Goal: Task Accomplishment & Management: Manage account settings

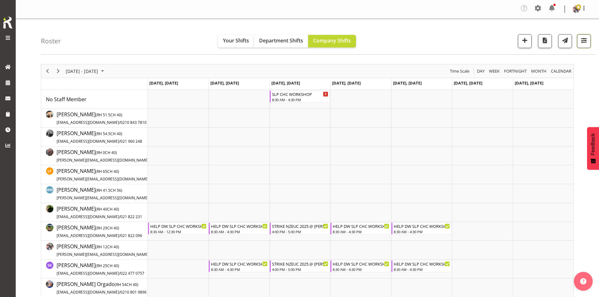
click at [590, 41] on button "button" at bounding box center [584, 41] width 14 height 14
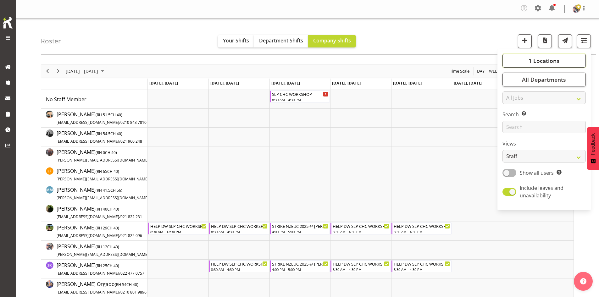
click at [562, 59] on button "1 Locations" at bounding box center [543, 61] width 83 height 14
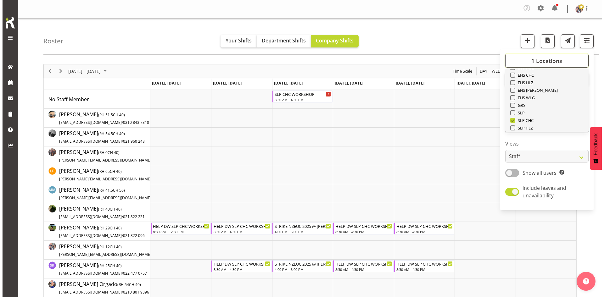
scroll to position [63, 0]
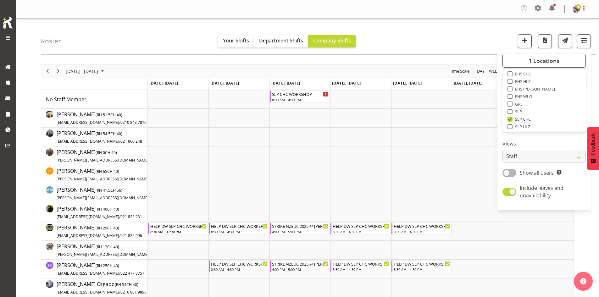
click at [519, 111] on span "SLP" at bounding box center [517, 111] width 10 height 5
click at [511, 111] on input "SLP" at bounding box center [509, 112] width 4 height 4
checkbox input "true"
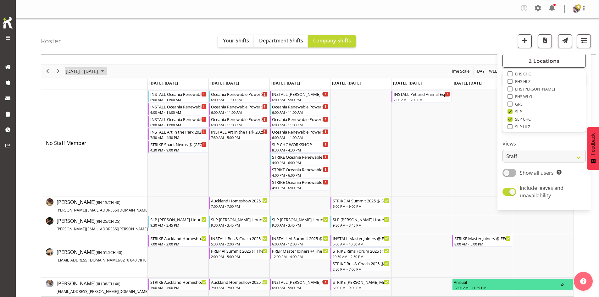
click at [106, 71] on span "September 15 - 21, 2025" at bounding box center [103, 71] width 8 height 8
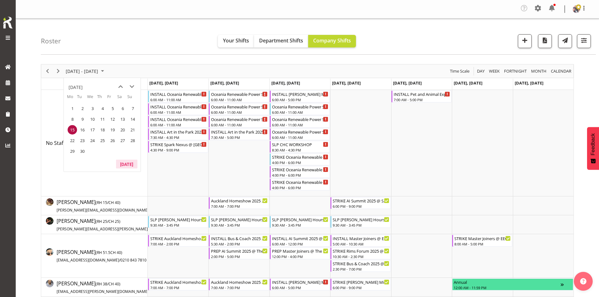
click at [127, 161] on button "[DATE]" at bounding box center [126, 164] width 21 height 9
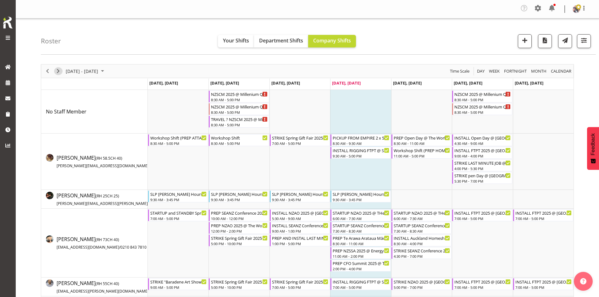
click at [58, 72] on span "Next" at bounding box center [58, 71] width 8 height 8
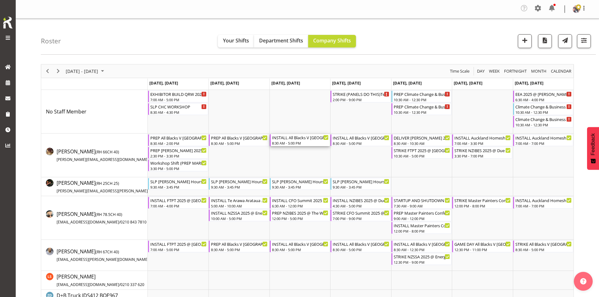
click at [300, 142] on div "8:30 AM - 5:00 PM" at bounding box center [300, 143] width 57 height 5
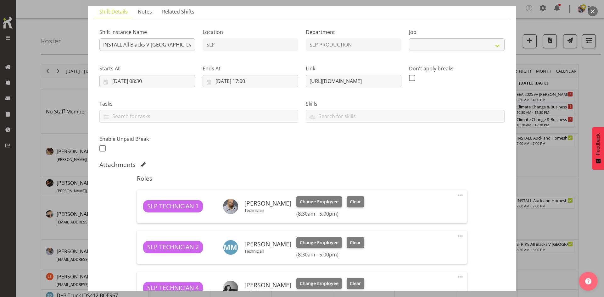
select select "10197"
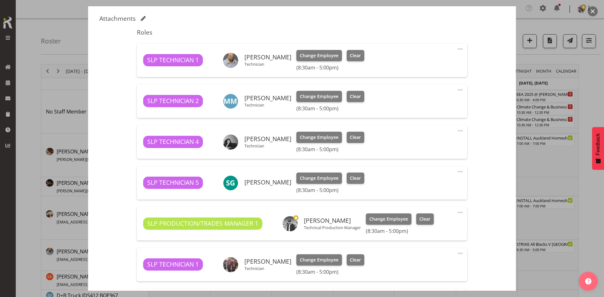
scroll to position [189, 0]
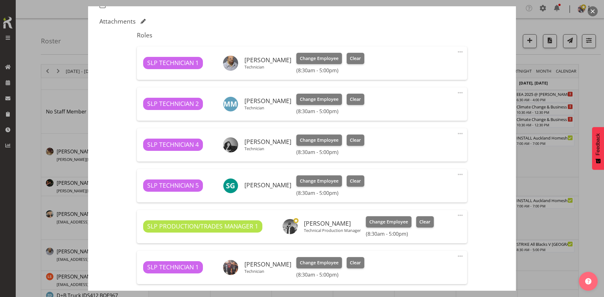
click at [547, 141] on div at bounding box center [302, 148] width 604 height 297
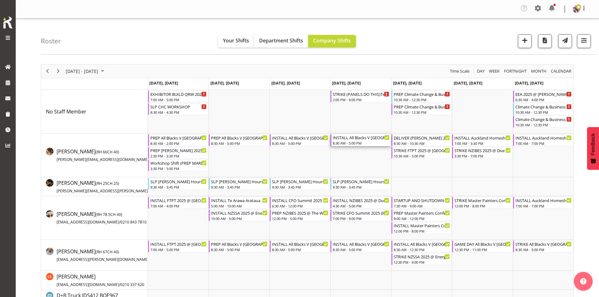
click at [366, 140] on div "INSTALL All Blacks V [GEOGRAPHIC_DATA] 2025 @ [GEOGRAPHIC_DATA] On Site @ TBC" at bounding box center [361, 137] width 57 height 6
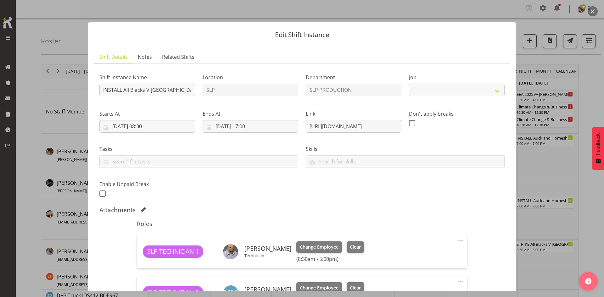
select select "10197"
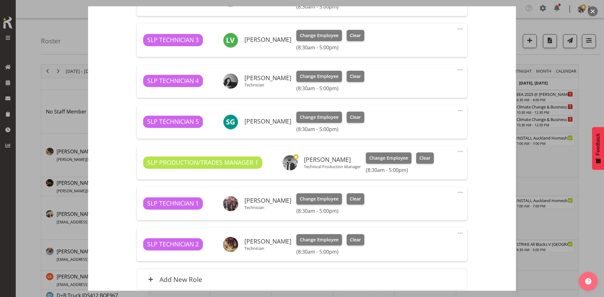
scroll to position [251, 0]
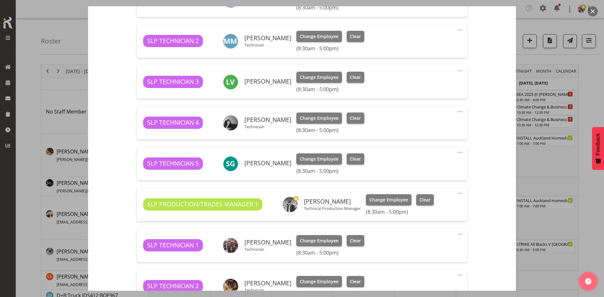
click at [537, 156] on div at bounding box center [302, 148] width 604 height 297
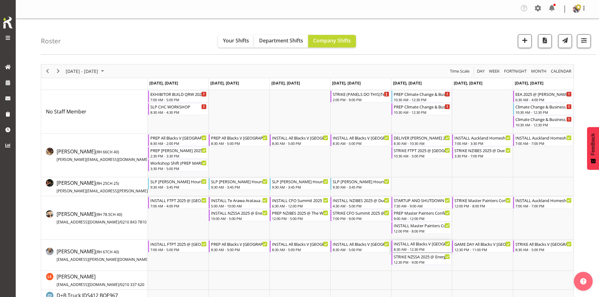
click at [422, 246] on div "INSTALL All Blacks V [GEOGRAPHIC_DATA] 2025 @ [GEOGRAPHIC_DATA] On Site @ TBC" at bounding box center [422, 243] width 57 height 6
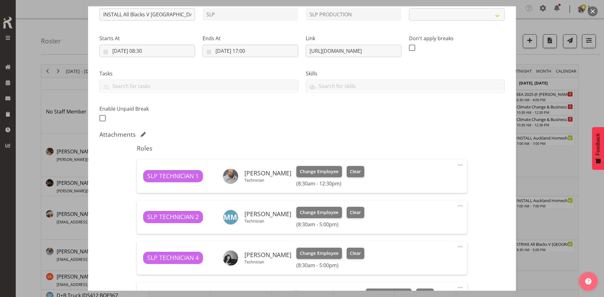
scroll to position [185, 0]
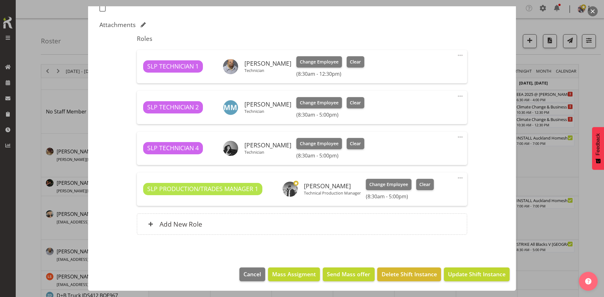
select select "10197"
click at [542, 186] on div at bounding box center [302, 148] width 604 height 297
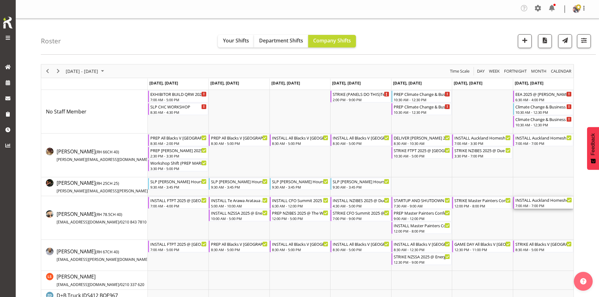
click at [526, 204] on div "7:00 AM - 7:00 PM" at bounding box center [543, 205] width 57 height 5
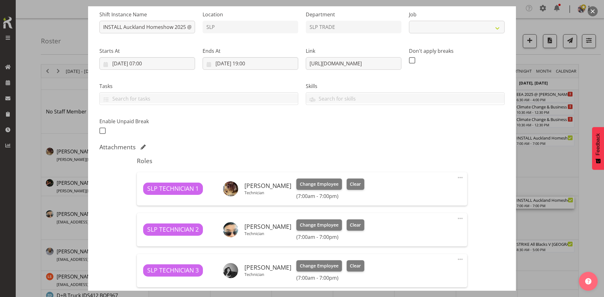
select select "9869"
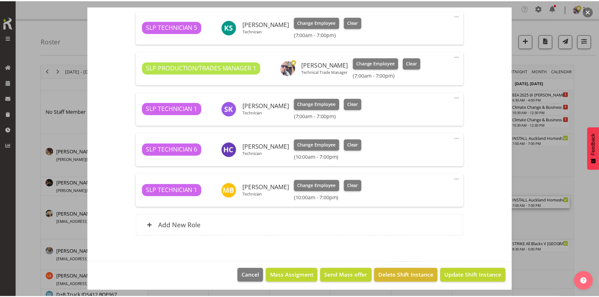
scroll to position [389, 0]
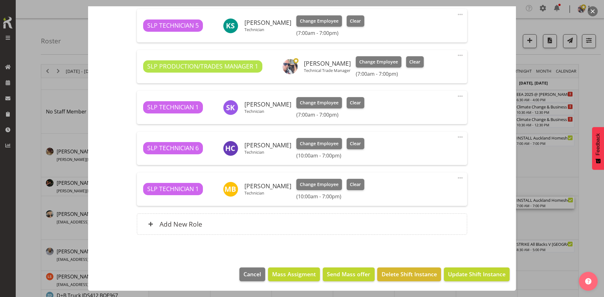
click at [582, 156] on div at bounding box center [302, 148] width 604 height 297
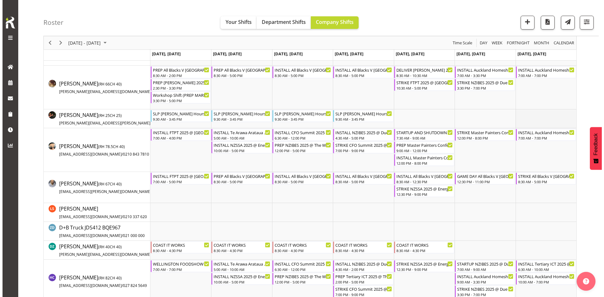
scroll to position [94, 0]
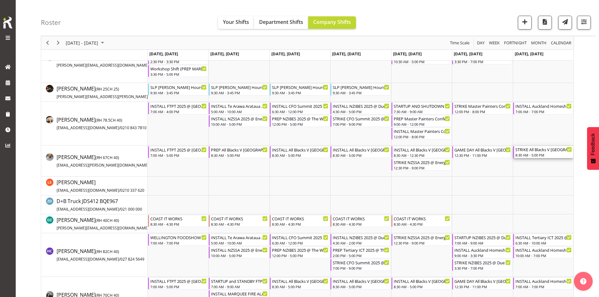
click at [535, 152] on div "STRIKE All Blacks V [GEOGRAPHIC_DATA] 2025 @ [GEOGRAPHIC_DATA] On Site @ TBC" at bounding box center [543, 149] width 57 height 6
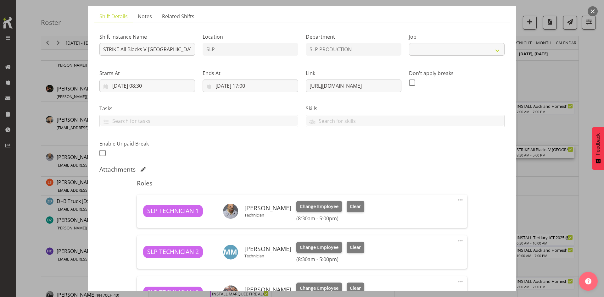
select select "10197"
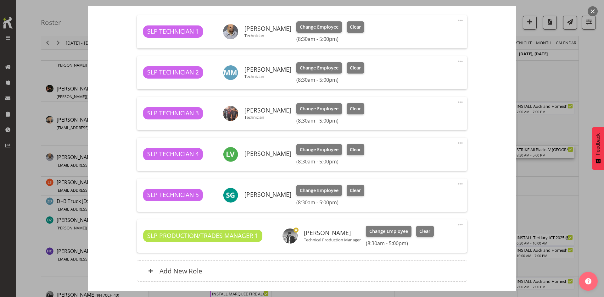
scroll to position [267, 0]
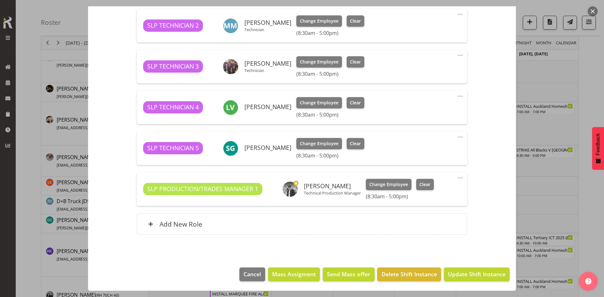
click at [581, 121] on div at bounding box center [302, 148] width 604 height 297
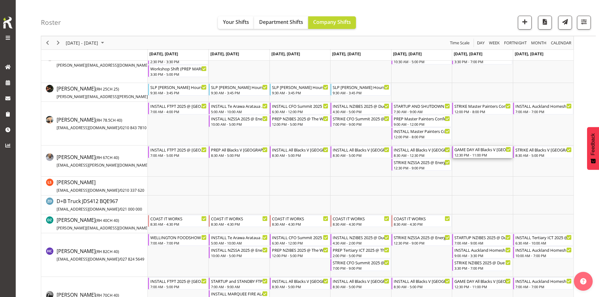
click at [467, 157] on div "12:30 PM - 11:00 PM" at bounding box center [482, 154] width 57 height 5
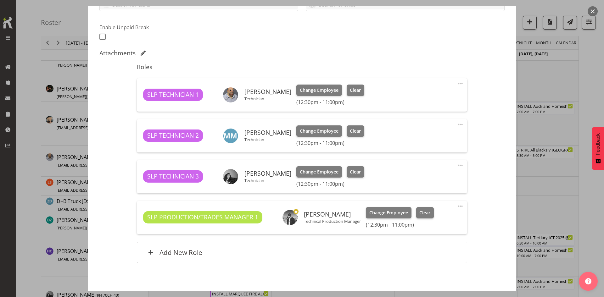
select select "10197"
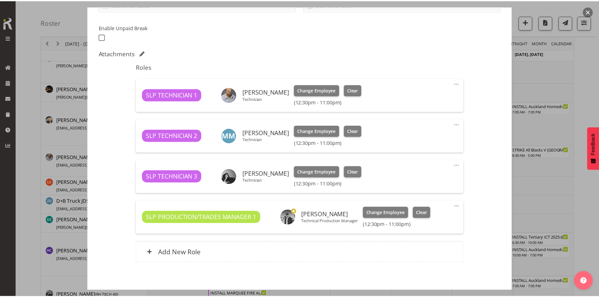
scroll to position [157, 0]
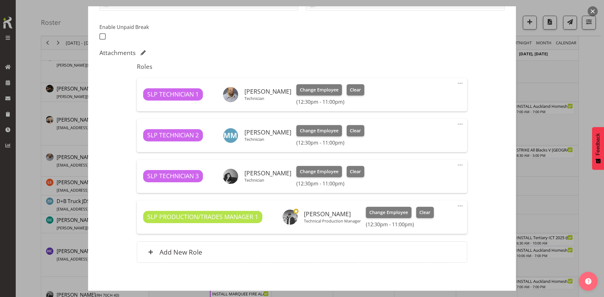
click at [594, 13] on button "button" at bounding box center [592, 11] width 10 height 10
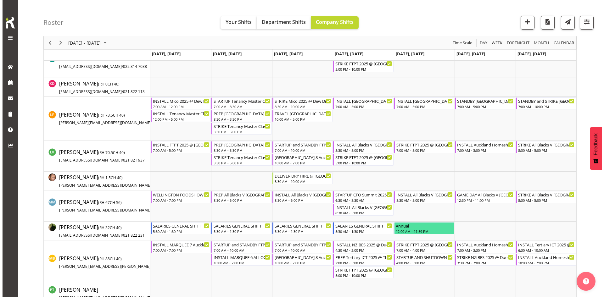
scroll to position [472, 0]
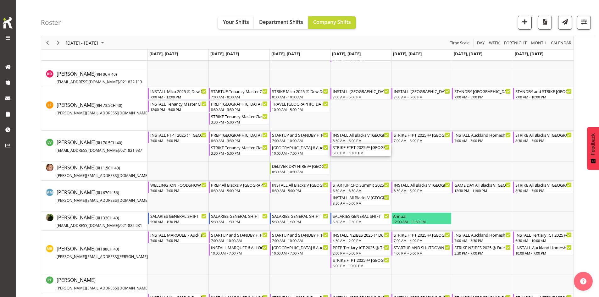
click at [363, 152] on div "5:00 PM - 10:00 PM" at bounding box center [361, 152] width 57 height 5
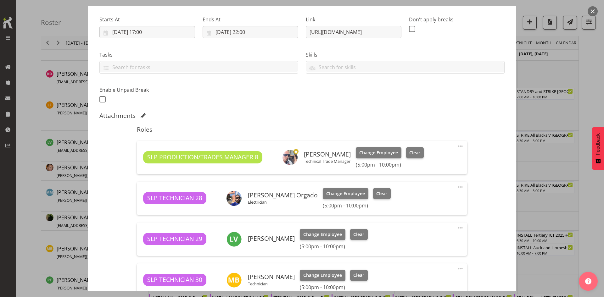
scroll to position [220, 0]
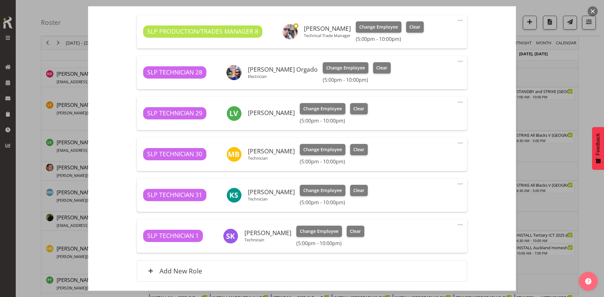
select select "9154"
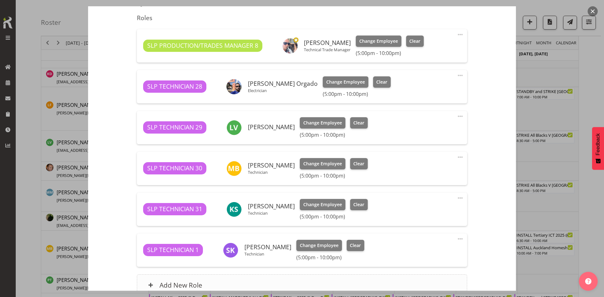
scroll to position [204, 0]
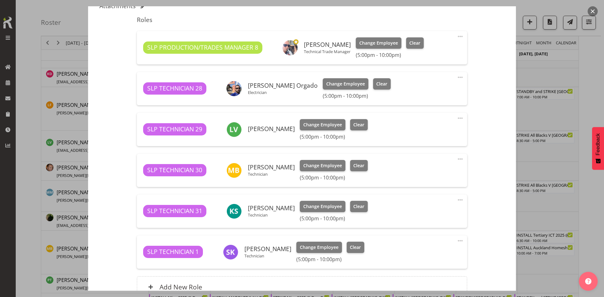
click at [591, 13] on button "button" at bounding box center [592, 11] width 10 height 10
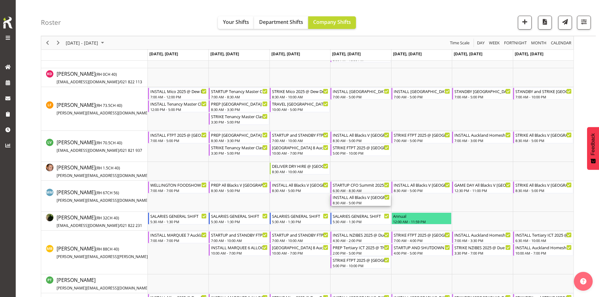
click at [362, 199] on div "INSTALL All Blacks V [GEOGRAPHIC_DATA] 2025 @ [GEOGRAPHIC_DATA] On Site @ TBC" at bounding box center [361, 197] width 57 height 6
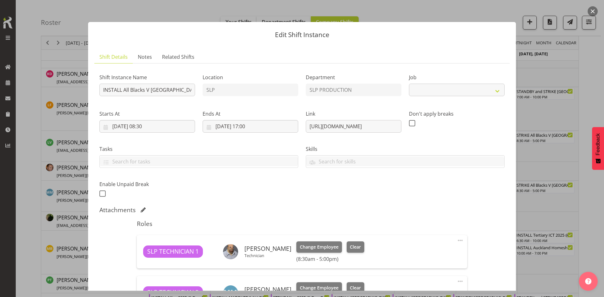
select select "10197"
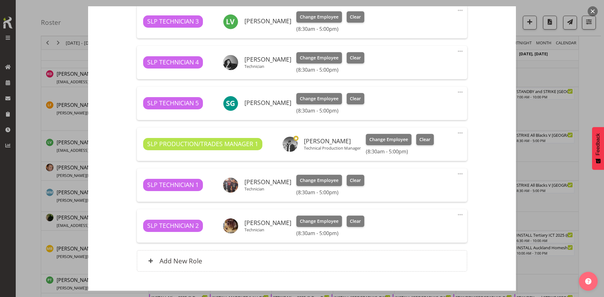
scroll to position [314, 0]
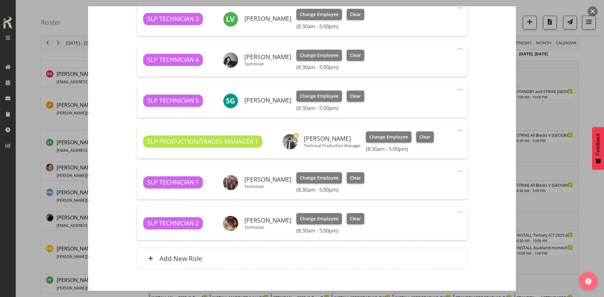
click at [590, 103] on div at bounding box center [302, 148] width 604 height 297
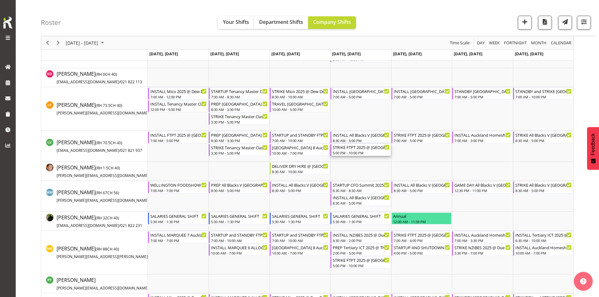
click at [352, 150] on div "STRIKE FTPT 2025 @ [GEOGRAPHIC_DATA] Showgrounds" at bounding box center [361, 147] width 57 height 6
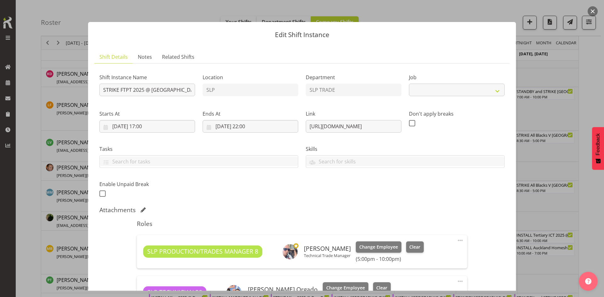
select select "9154"
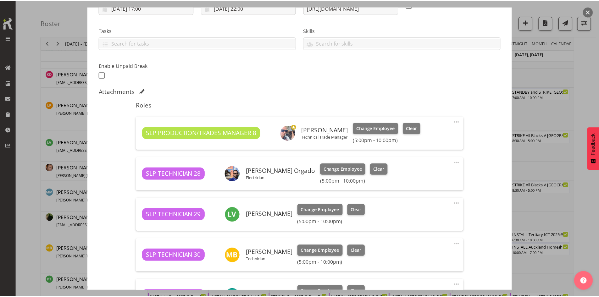
scroll to position [126, 0]
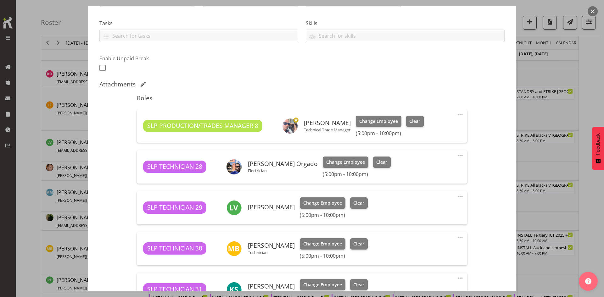
click at [583, 113] on div at bounding box center [302, 148] width 604 height 297
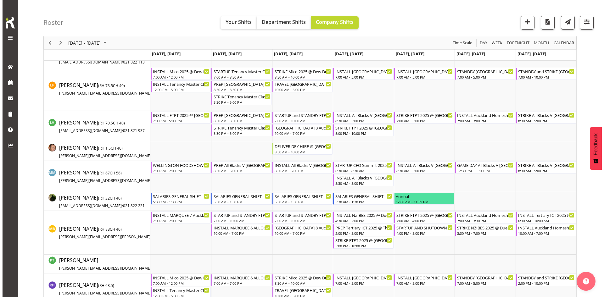
scroll to position [503, 0]
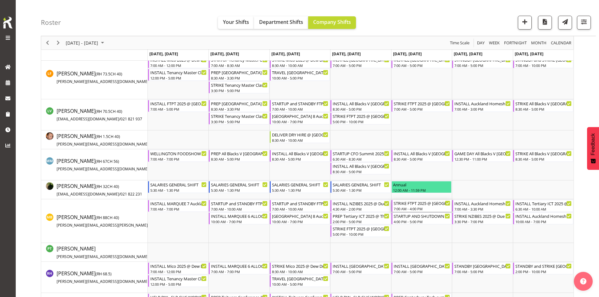
click at [414, 207] on div "7:00 AM - 4:00 PM" at bounding box center [422, 208] width 57 height 5
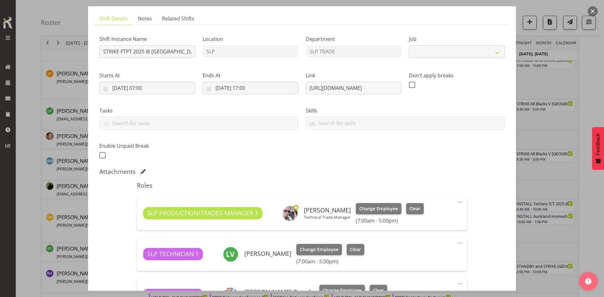
select select "9154"
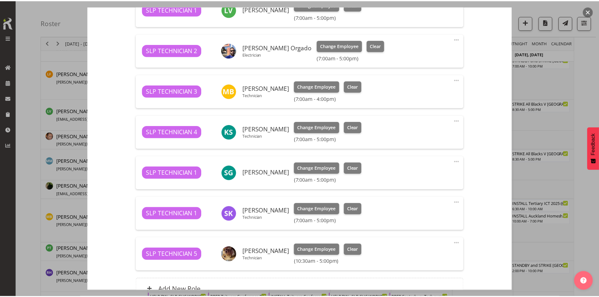
scroll to position [283, 0]
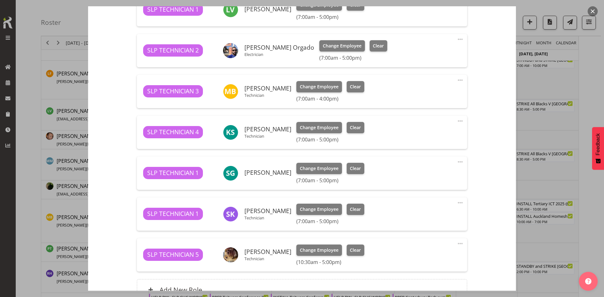
click at [592, 6] on button "button" at bounding box center [592, 11] width 10 height 10
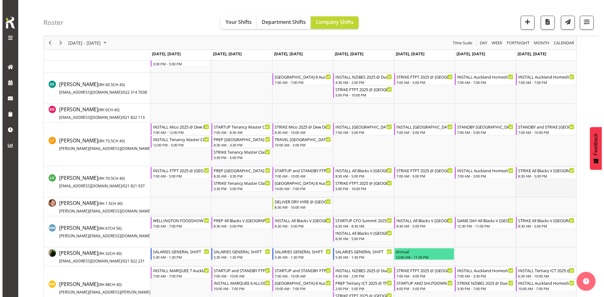
scroll to position [409, 0]
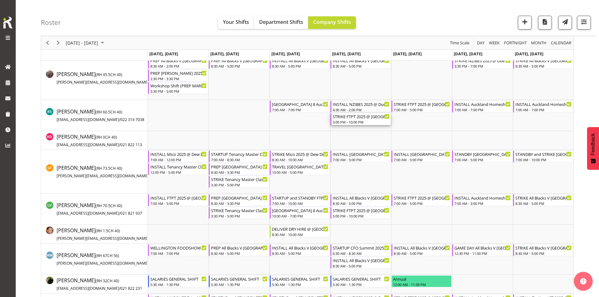
click at [374, 116] on div "STRIKE FTPT 2025 @ [GEOGRAPHIC_DATA] Showgrounds" at bounding box center [361, 116] width 57 height 6
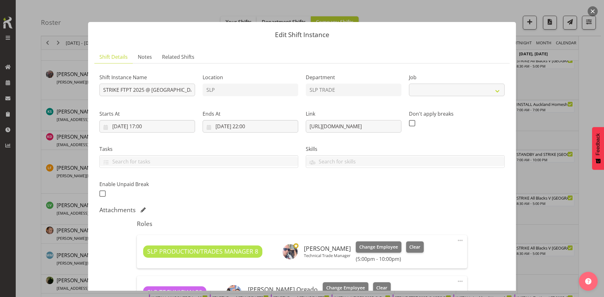
select select "9154"
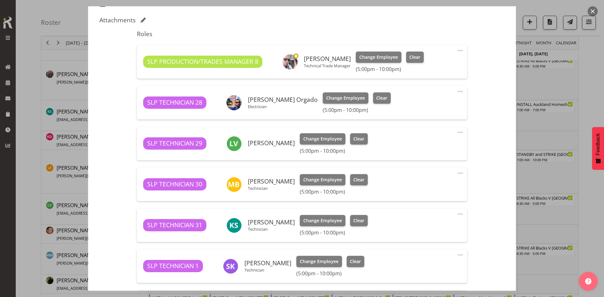
scroll to position [189, 0]
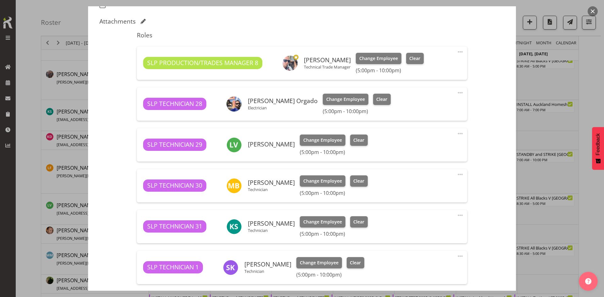
click at [593, 13] on button "button" at bounding box center [592, 11] width 10 height 10
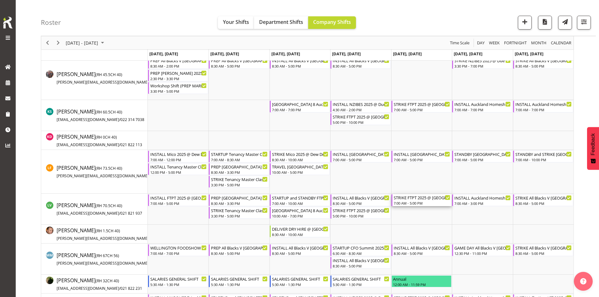
click at [424, 195] on div "STRIKE FTPT 2025 @ [GEOGRAPHIC_DATA] Showgrounds" at bounding box center [422, 197] width 57 height 6
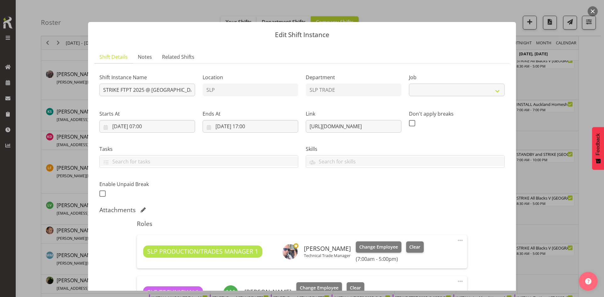
select select "9154"
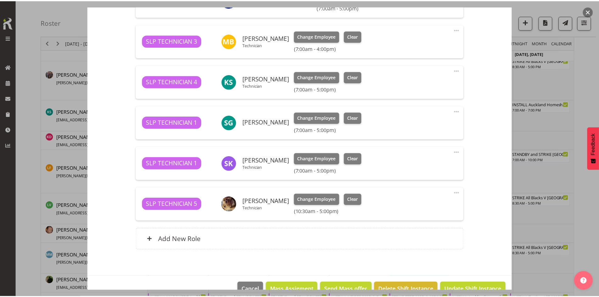
scroll to position [346, 0]
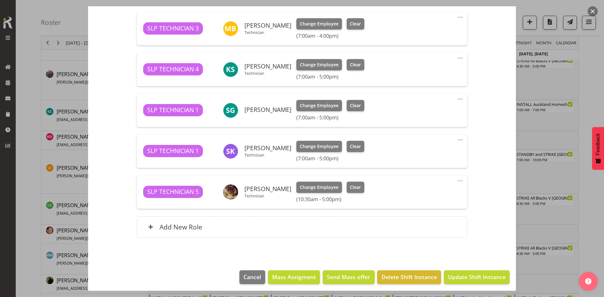
click at [591, 12] on button "button" at bounding box center [592, 11] width 10 height 10
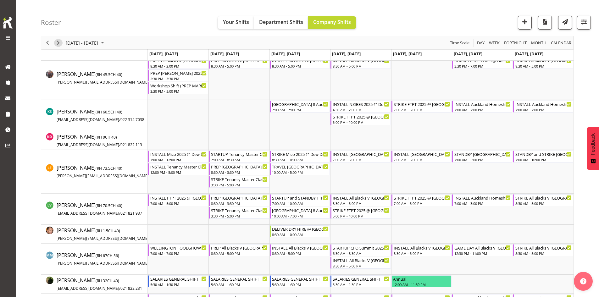
click at [58, 44] on span "Next" at bounding box center [58, 43] width 8 height 8
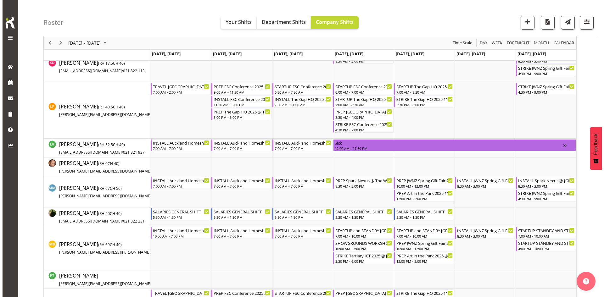
scroll to position [440, 0]
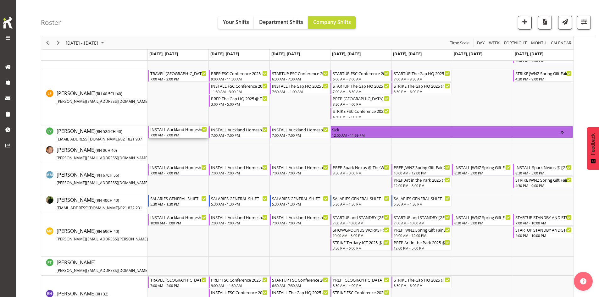
click at [180, 130] on div "INSTALL Auckland Homeshow 2025 @ [GEOGRAPHIC_DATA]" at bounding box center [178, 129] width 57 height 6
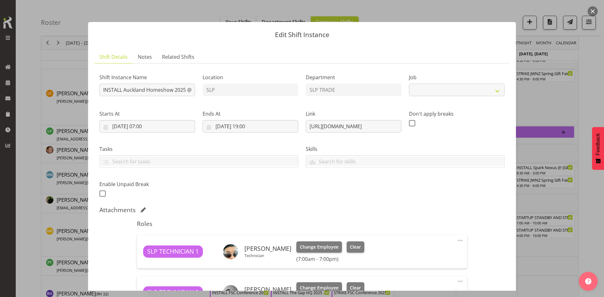
select select "9869"
